Goal: Transaction & Acquisition: Purchase product/service

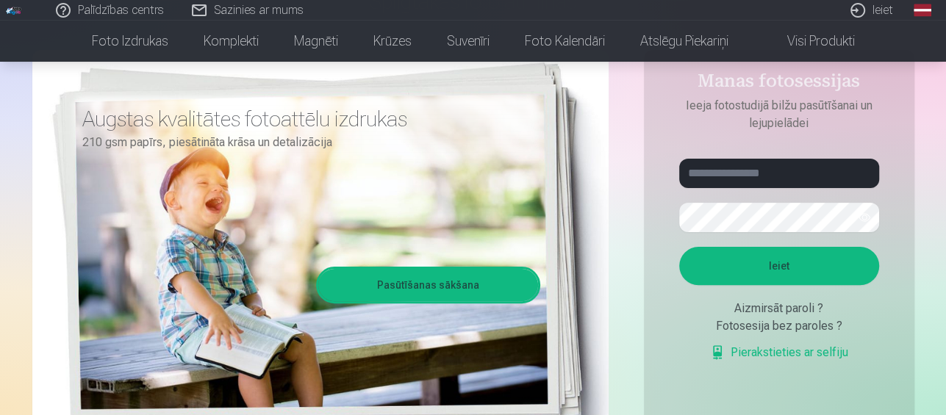
scroll to position [171, 0]
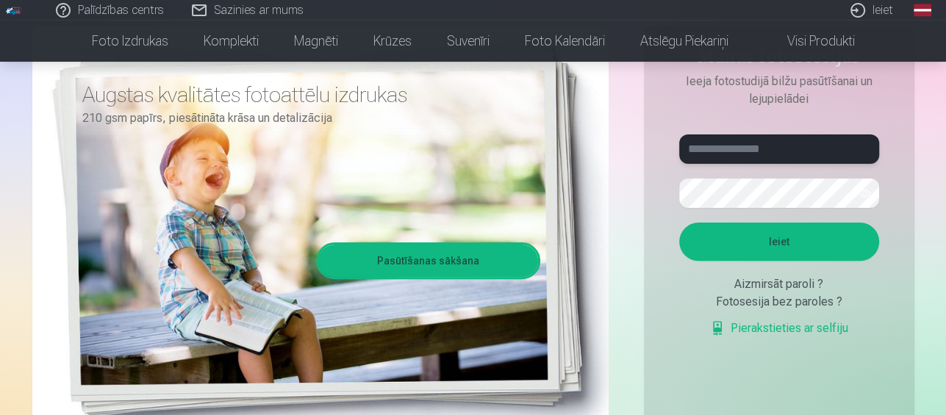
click at [732, 158] on input "text" at bounding box center [779, 149] width 200 height 29
type input "**********"
click at [752, 238] on button "Ieiet" at bounding box center [779, 242] width 200 height 38
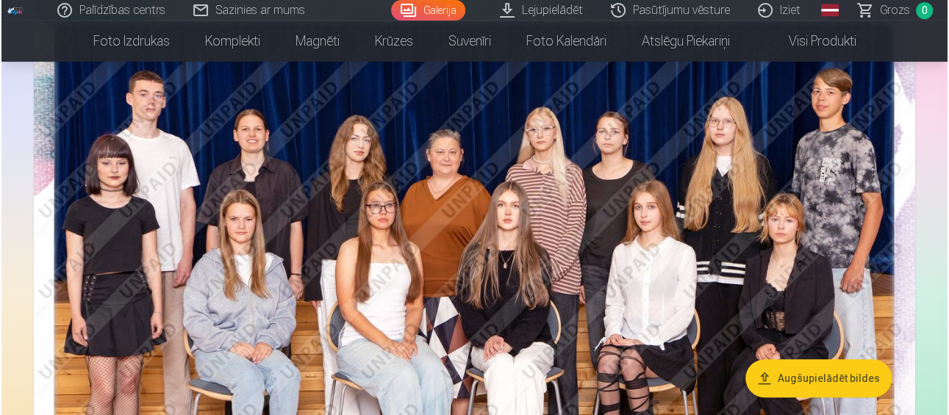
scroll to position [171, 0]
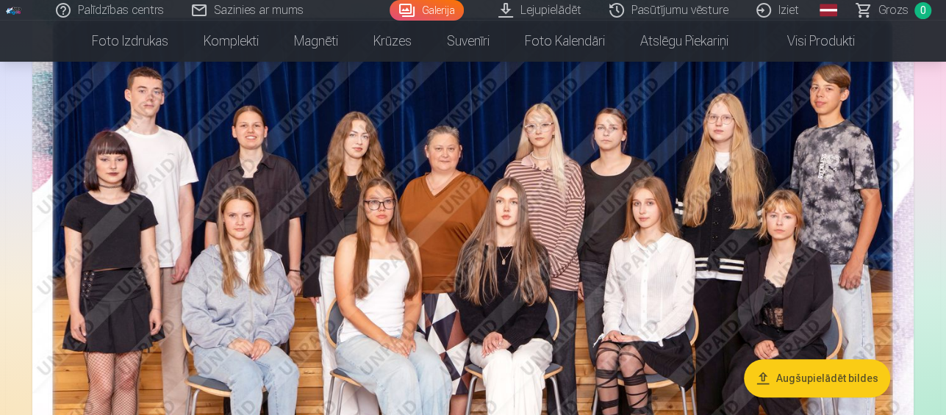
click at [784, 381] on button "Augšupielādēt bildes" at bounding box center [817, 379] width 146 height 38
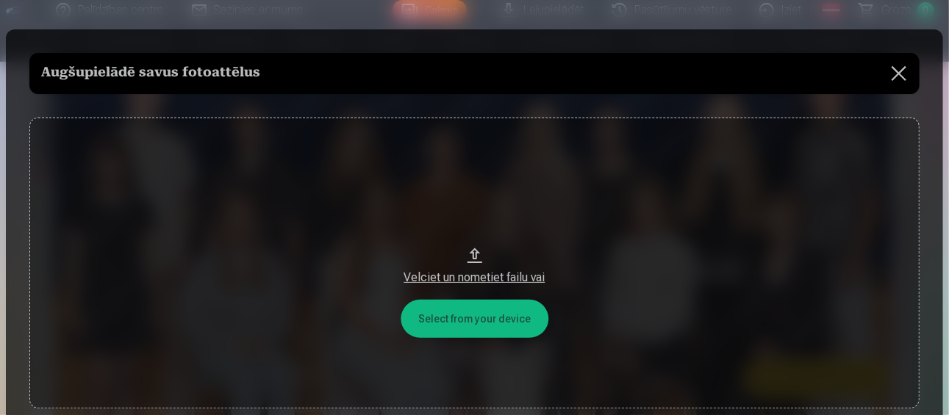
click at [474, 277] on div "Velciet un nometiet failu vai" at bounding box center [474, 278] width 861 height 18
click at [461, 315] on button "Velciet un nometiet failu vai" at bounding box center [474, 263] width 890 height 291
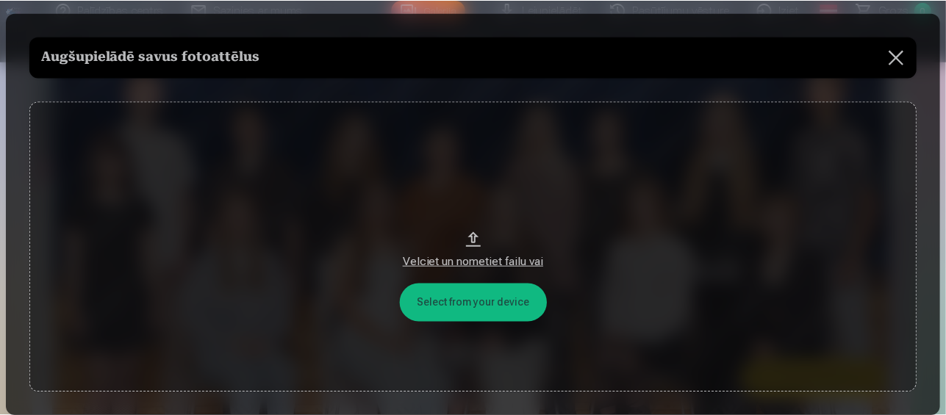
scroll to position [0, 0]
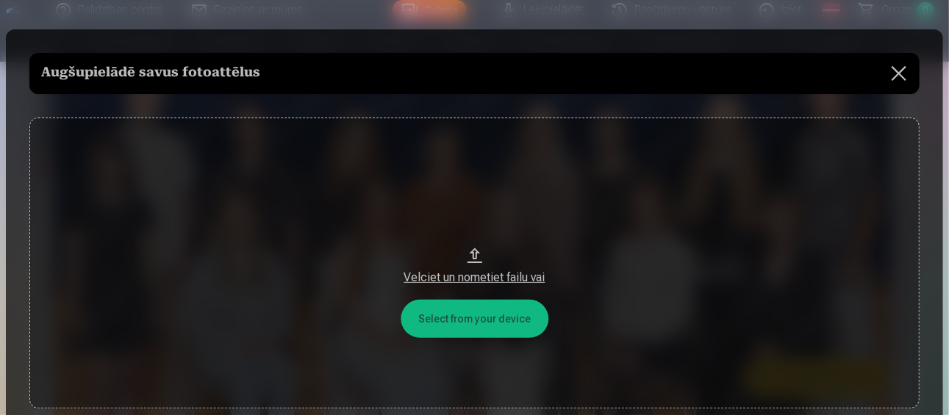
click at [897, 73] on button at bounding box center [899, 73] width 41 height 41
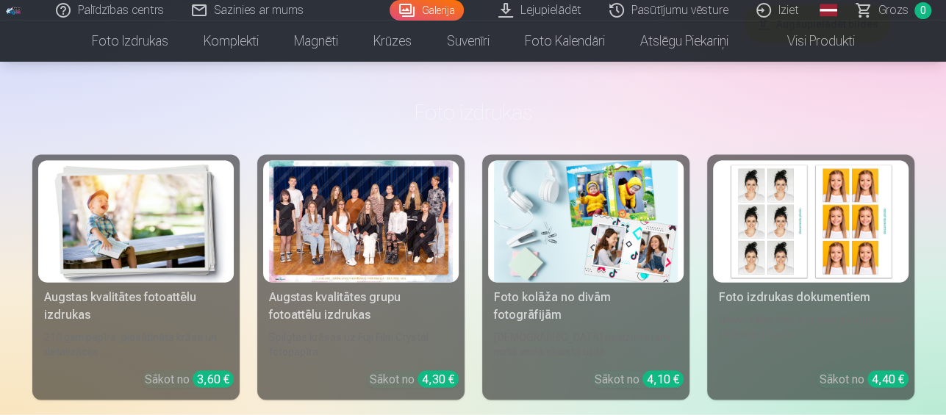
scroll to position [1715, 0]
click at [366, 250] on div at bounding box center [361, 221] width 184 height 123
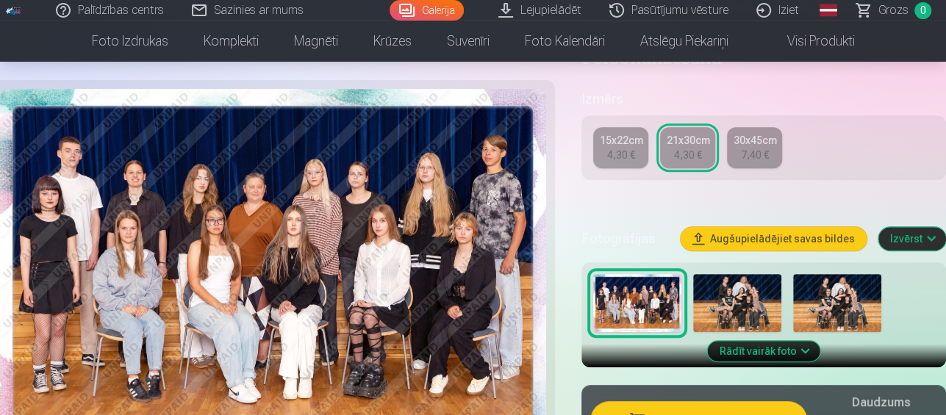
scroll to position [343, 0]
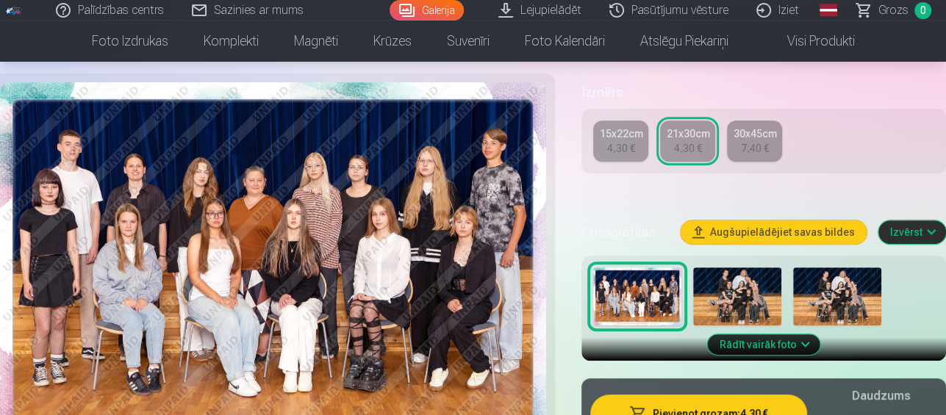
click at [737, 276] on img at bounding box center [737, 297] width 88 height 59
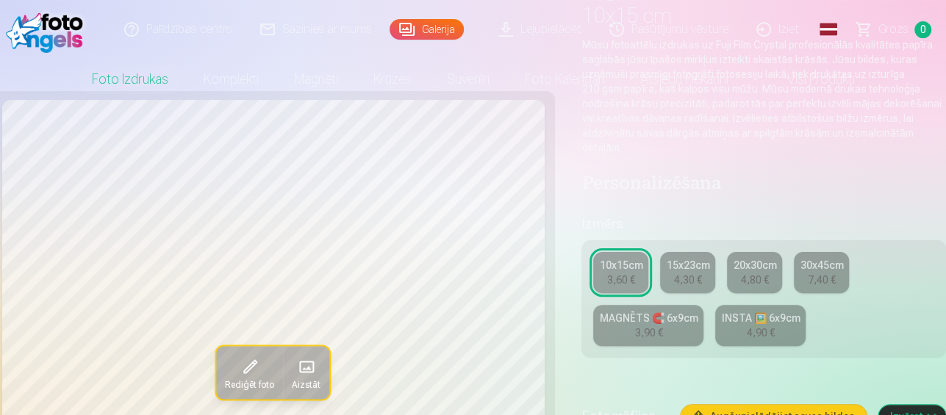
scroll to position [171, 0]
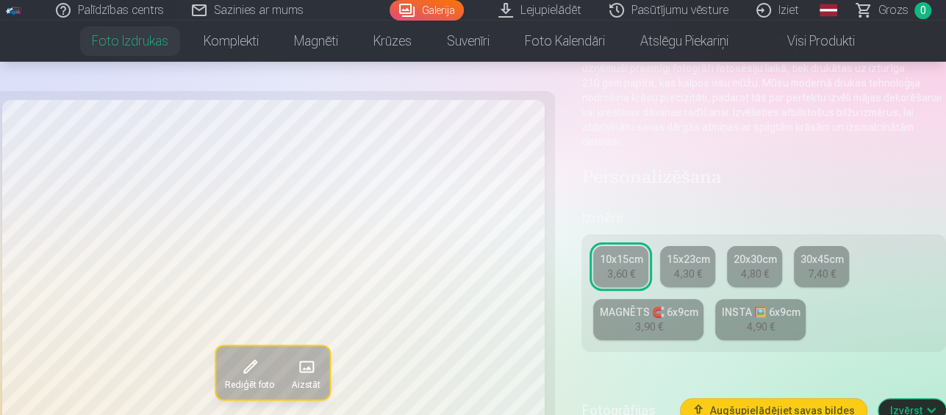
click at [674, 306] on link "MAGNĒTS 🧲 6x9cm 3,90 €" at bounding box center [648, 319] width 110 height 41
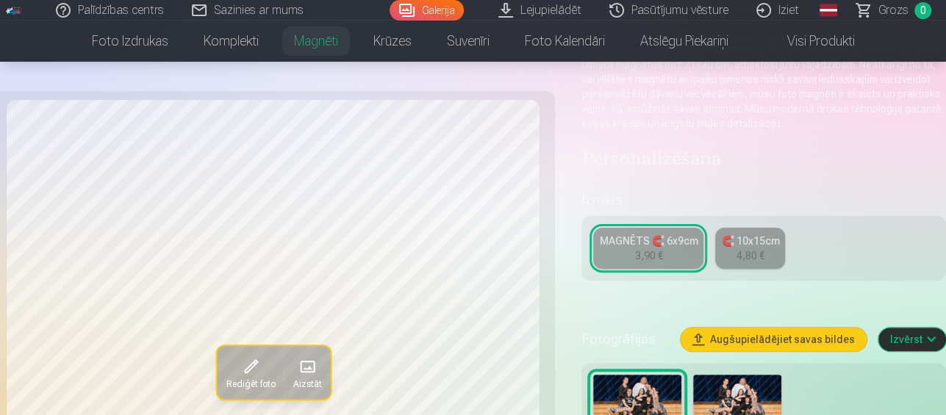
scroll to position [171, 0]
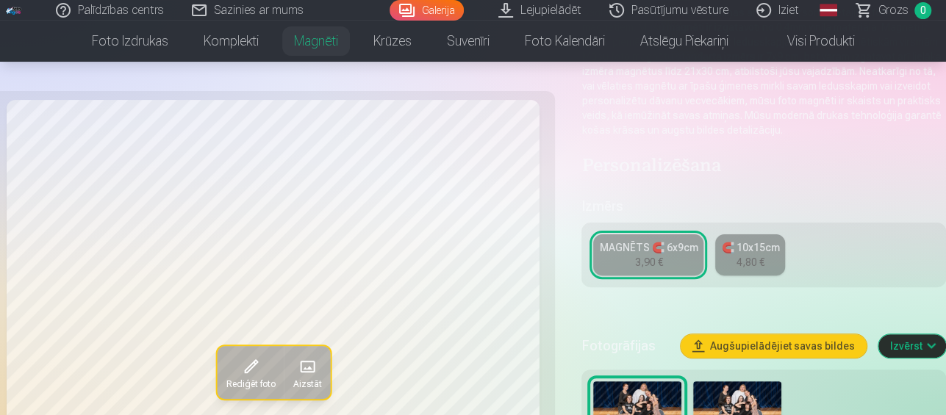
click at [649, 249] on div "MAGNĒTS 🧲 6x9cm" at bounding box center [648, 247] width 99 height 15
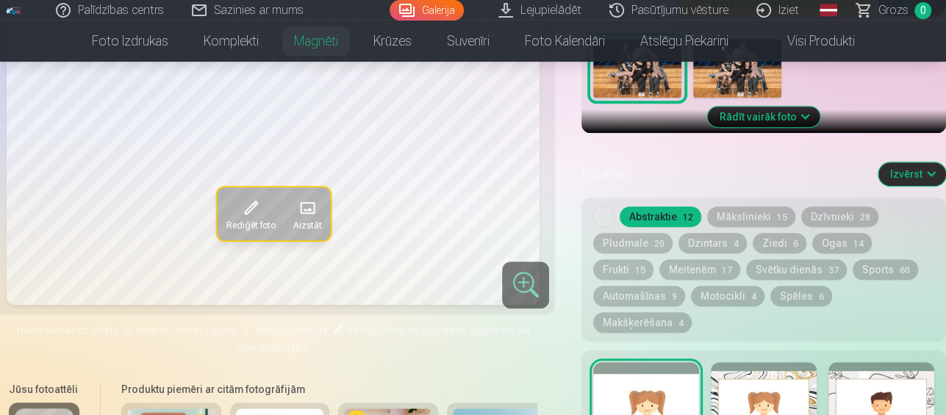
scroll to position [0, 0]
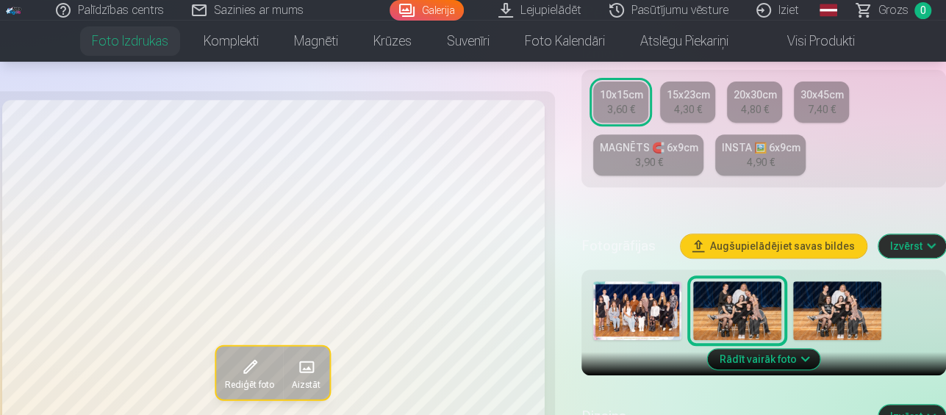
scroll to position [343, 0]
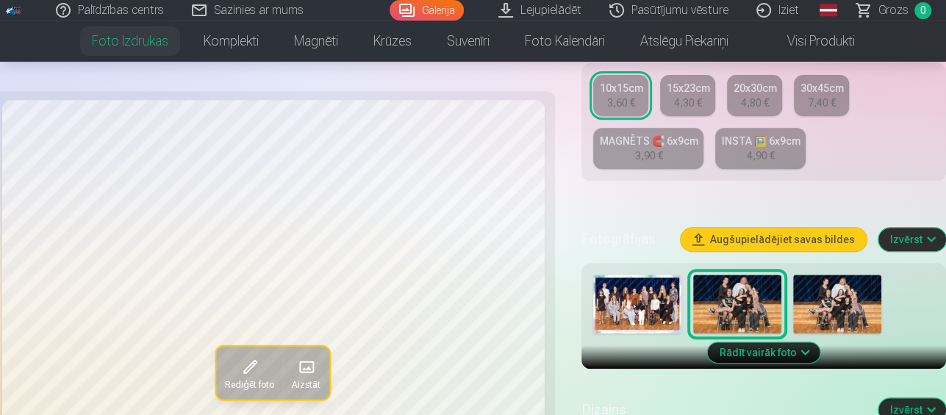
click at [851, 275] on img at bounding box center [837, 304] width 88 height 59
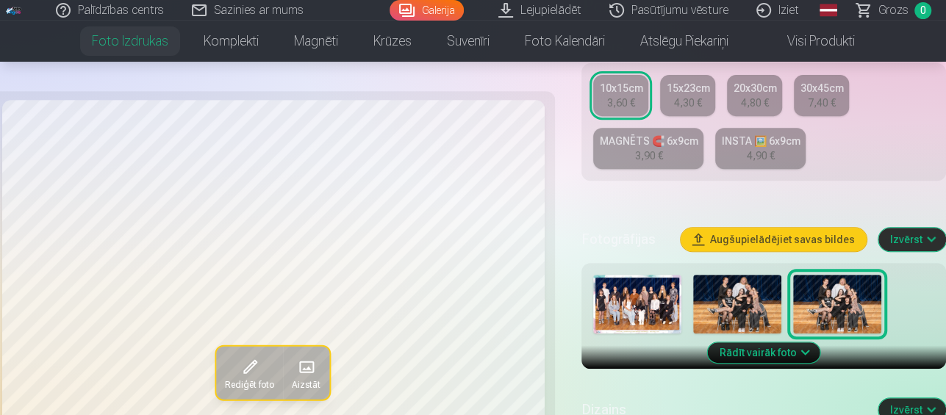
click at [706, 282] on img at bounding box center [737, 304] width 88 height 59
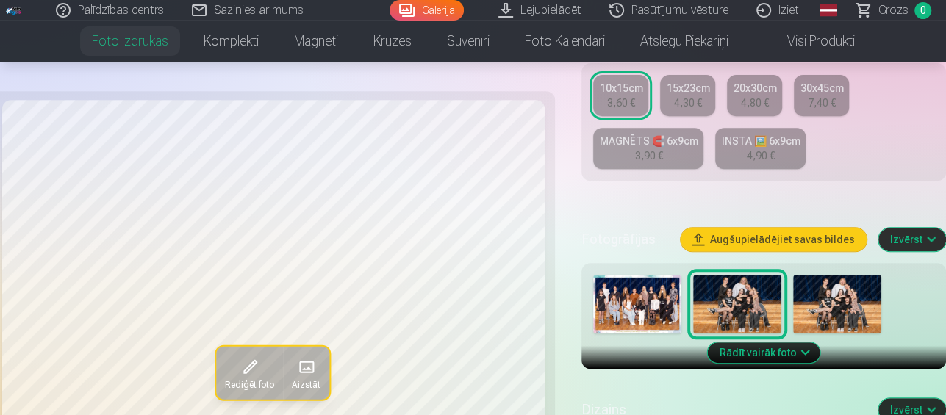
click at [641, 277] on img at bounding box center [637, 304] width 88 height 59
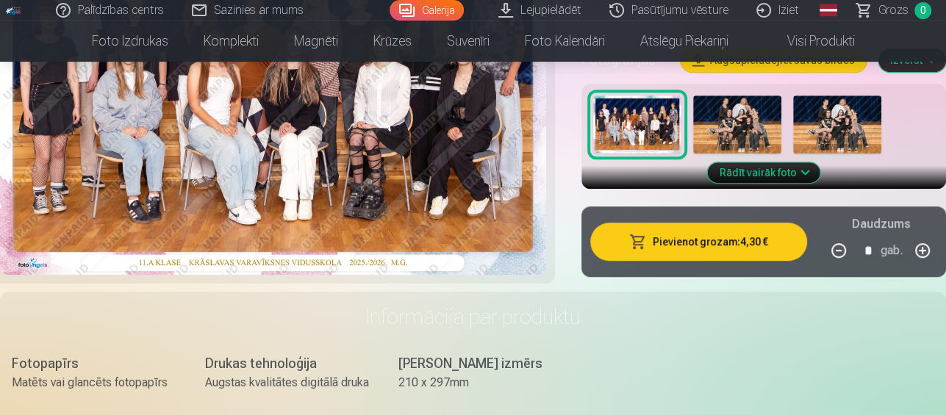
scroll to position [343, 0]
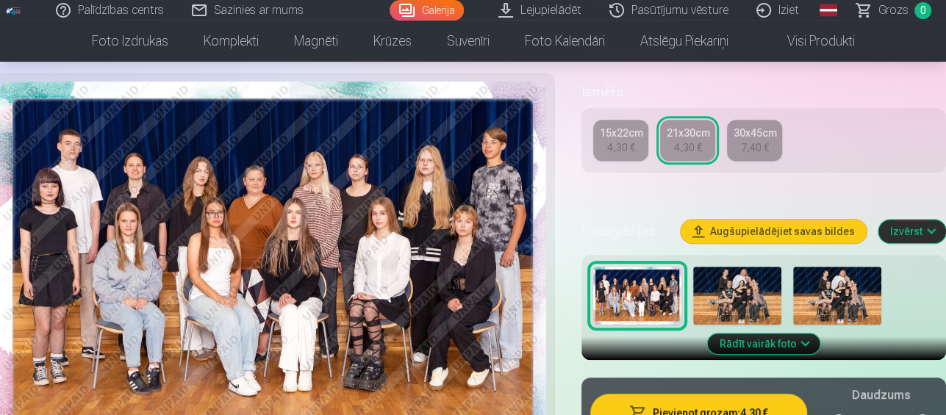
click at [739, 285] on img at bounding box center [737, 296] width 88 height 59
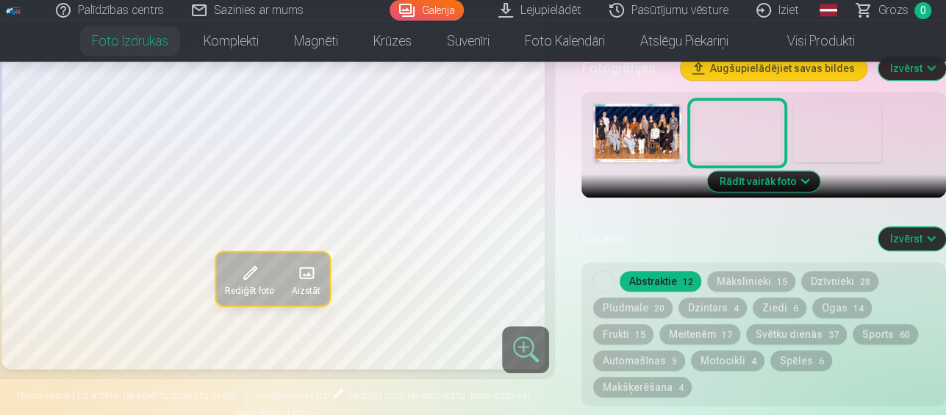
scroll to position [686, 0]
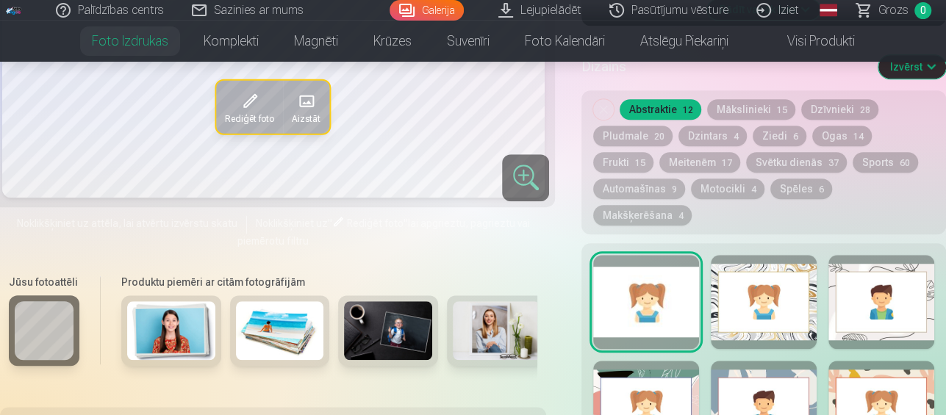
click at [708, 126] on button "Dzintars 4" at bounding box center [713, 136] width 68 height 21
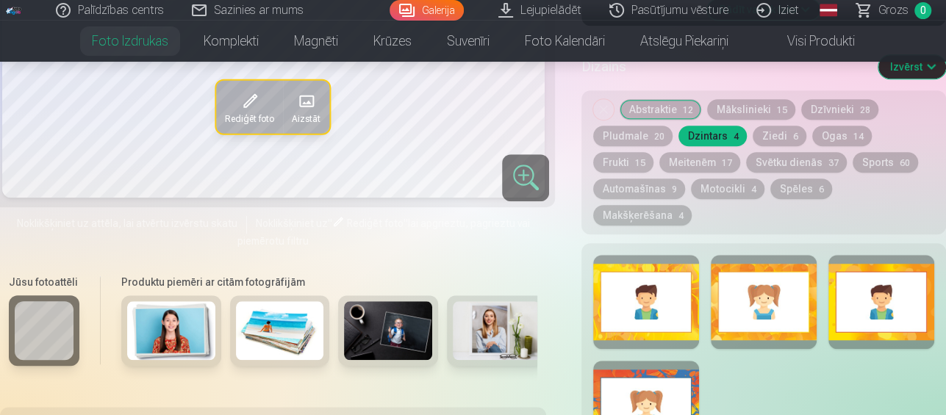
click at [660, 99] on button "Abstraktie 12" at bounding box center [661, 109] width 82 height 21
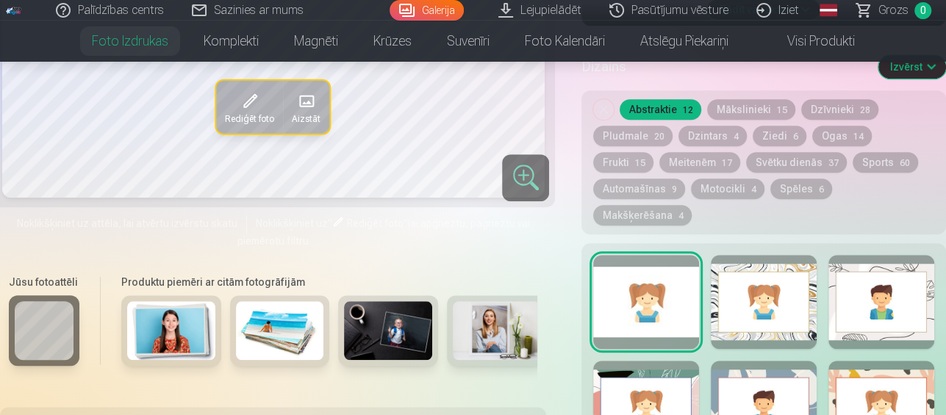
click at [646, 126] on button "Pludmale 20" at bounding box center [632, 136] width 79 height 21
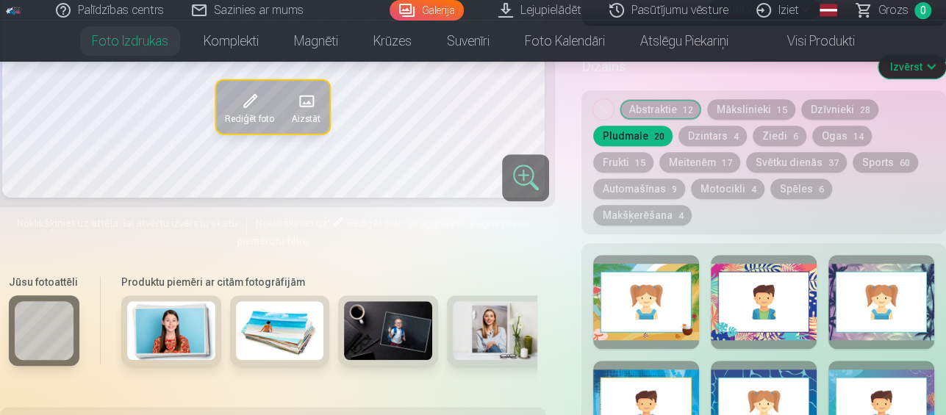
click at [829, 99] on button "Dzīvnieki 28" at bounding box center [839, 109] width 77 height 21
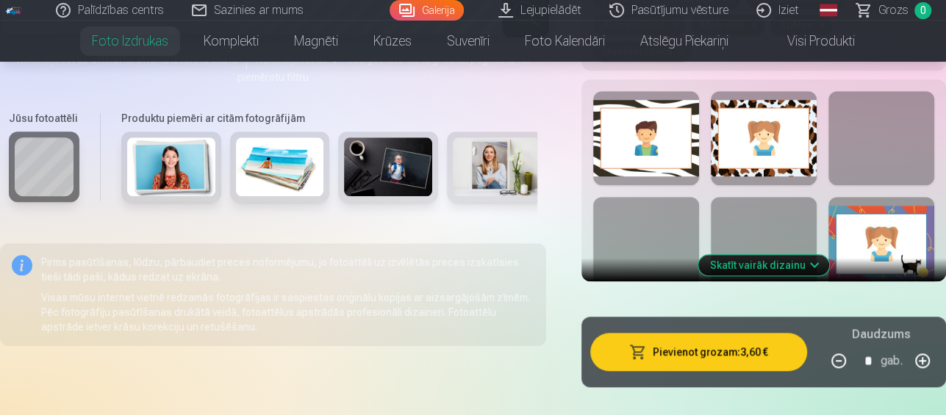
scroll to position [857, 0]
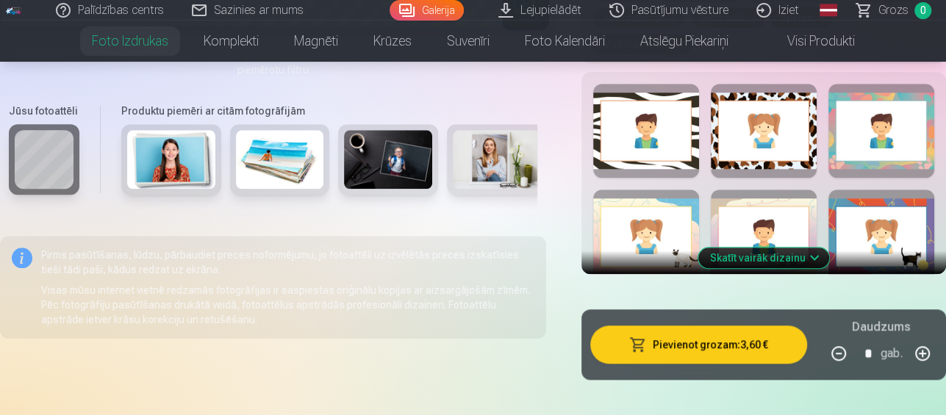
click at [774, 190] on div at bounding box center [764, 237] width 106 height 94
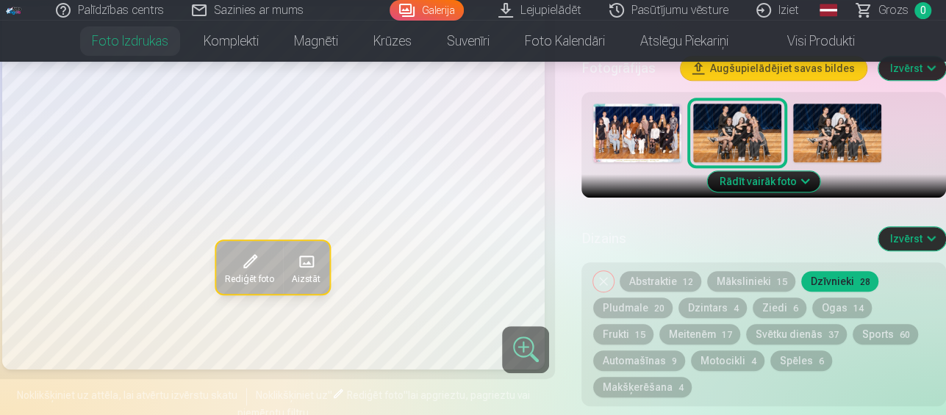
scroll to position [686, 0]
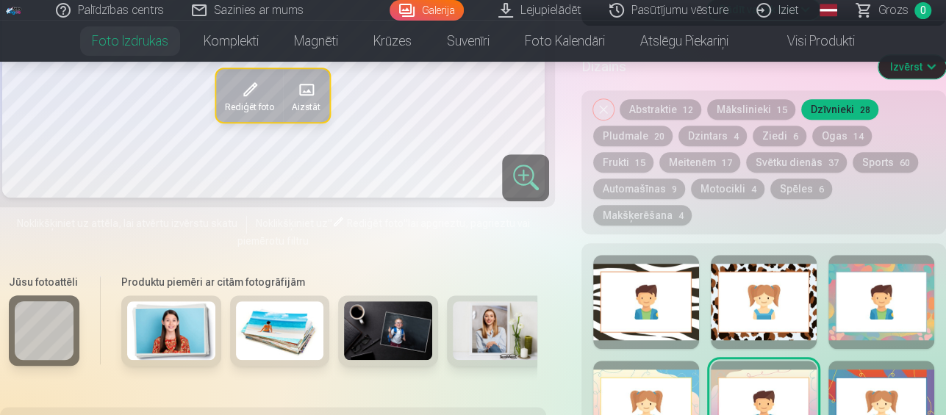
click at [641, 99] on button "Abstraktie 12" at bounding box center [661, 109] width 82 height 21
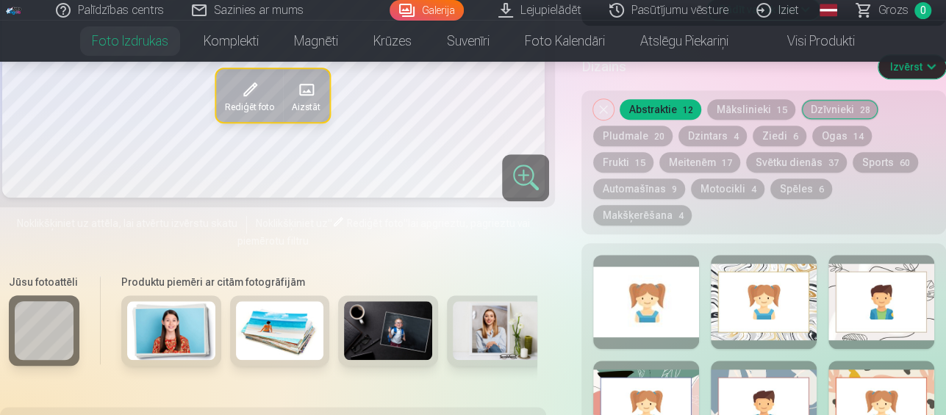
click at [626, 255] on div at bounding box center [646, 302] width 106 height 94
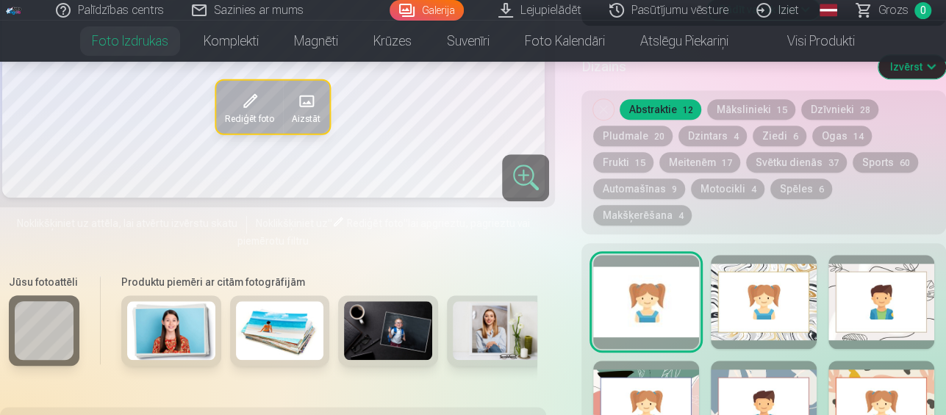
click at [746, 282] on div at bounding box center [764, 302] width 106 height 94
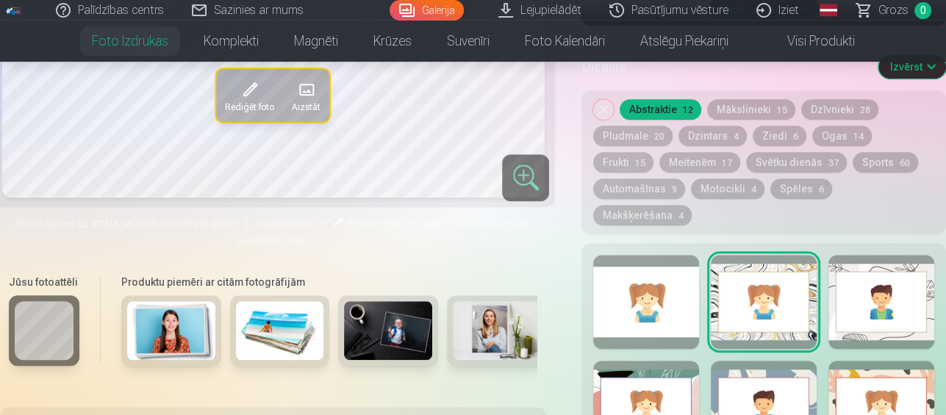
click at [888, 256] on div at bounding box center [882, 302] width 106 height 94
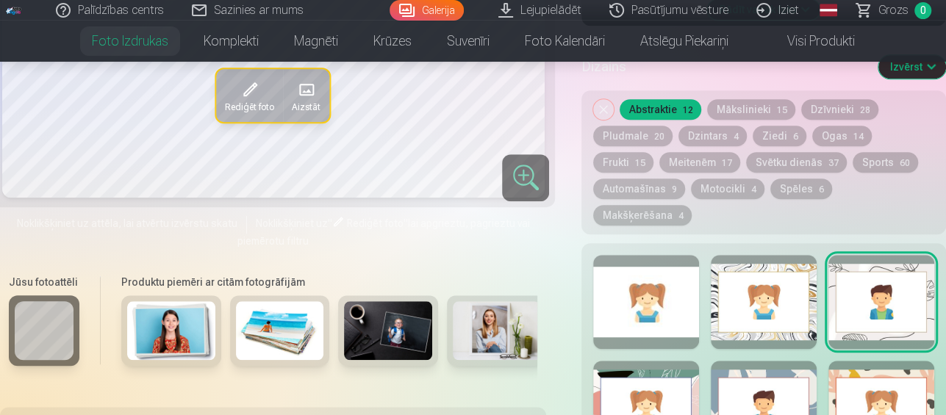
scroll to position [857, 0]
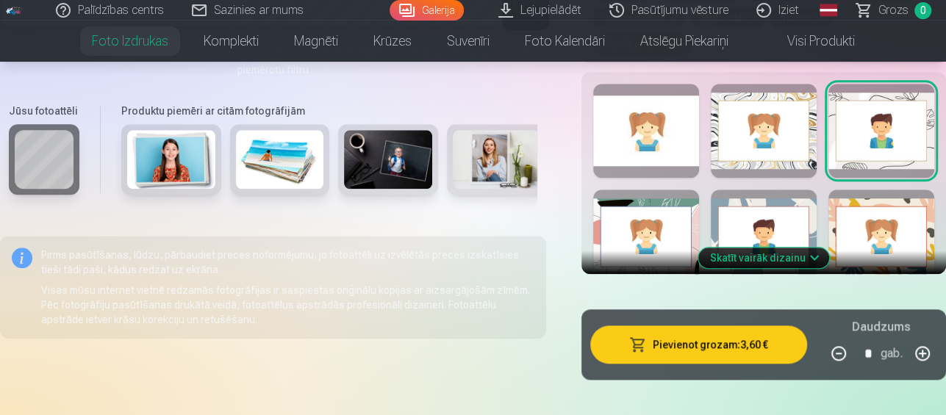
click at [785, 190] on div at bounding box center [764, 237] width 106 height 94
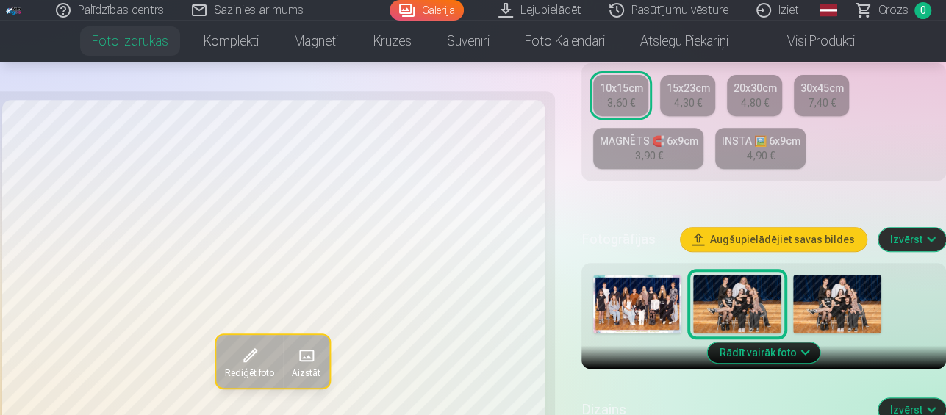
scroll to position [514, 0]
